Goal: Check status: Check status

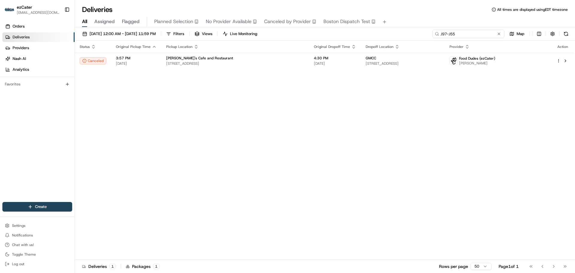
click at [482, 37] on input "J97-J55" at bounding box center [468, 34] width 72 height 8
paste input "8W2-WMV"
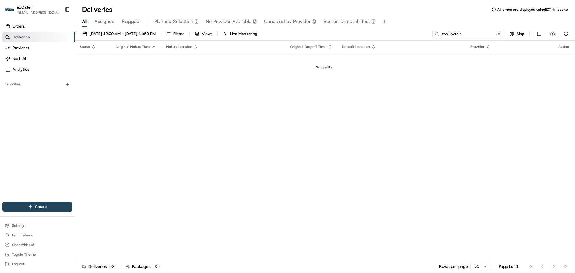
type input "8W2-WMV"
drag, startPoint x: 311, startPoint y: 88, endPoint x: 326, endPoint y: 81, distance: 16.4
click at [322, 83] on div "Status Original Pickup Time Pickup Location Original Dropoff Time Dropoff Locat…" at bounding box center [324, 150] width 499 height 219
click at [133, 33] on span "[DATE] 12:00 AM - [DATE] 11:59 PM" at bounding box center [122, 33] width 66 height 5
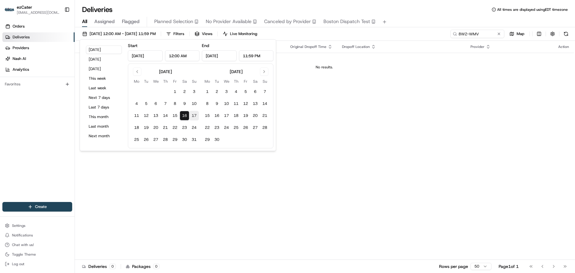
click at [192, 115] on button "17" at bounding box center [194, 116] width 10 height 10
type input "[DATE]"
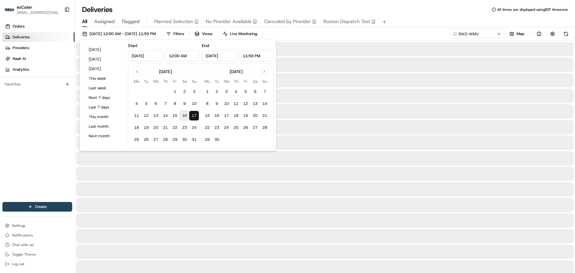
click at [186, 115] on button "16" at bounding box center [185, 116] width 10 height 10
type input "[DATE]"
click at [408, 12] on div "Deliveries All times are displayed using EDT timezone" at bounding box center [325, 10] width 500 height 10
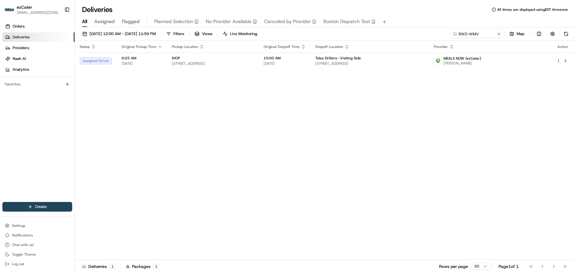
drag, startPoint x: 485, startPoint y: 114, endPoint x: 487, endPoint y: 109, distance: 5.9
click at [486, 113] on div "Status Original Pickup Time Pickup Location Original Dropoff Time Dropoff Locat…" at bounding box center [324, 150] width 499 height 219
click at [472, 37] on input "8W2-WMV" at bounding box center [468, 34] width 72 height 8
paste input "GP5RC7"
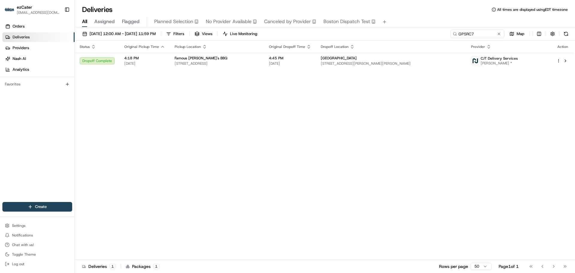
click at [470, 110] on div "Status Original Pickup Time Pickup Location Original Dropoff Time Dropoff Locat…" at bounding box center [324, 150] width 499 height 219
drag, startPoint x: 251, startPoint y: 117, endPoint x: 254, endPoint y: 82, distance: 34.8
click at [253, 117] on div "Status Original Pickup Time Pickup Location Original Dropoff Time Dropoff Locat…" at bounding box center [324, 150] width 499 height 219
click at [473, 32] on input "GP5RC7" at bounding box center [468, 34] width 72 height 8
paste input "8VV-1FA"
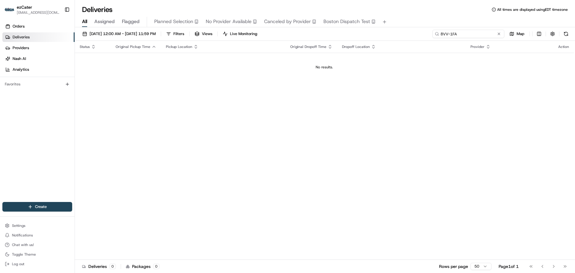
click at [442, 33] on input "8VV-1FA" at bounding box center [468, 34] width 72 height 8
type input "8VV-1FA"
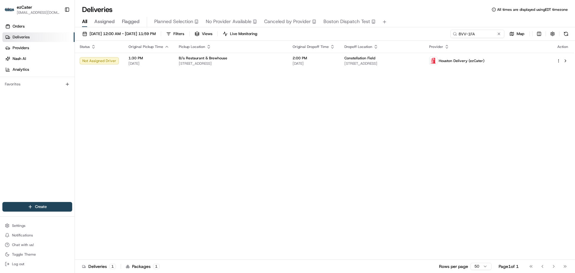
click at [515, 160] on div "Status Original Pickup Time Pickup Location Original Dropoff Time Dropoff Locat…" at bounding box center [324, 150] width 499 height 219
